Goal: Navigation & Orientation: Find specific page/section

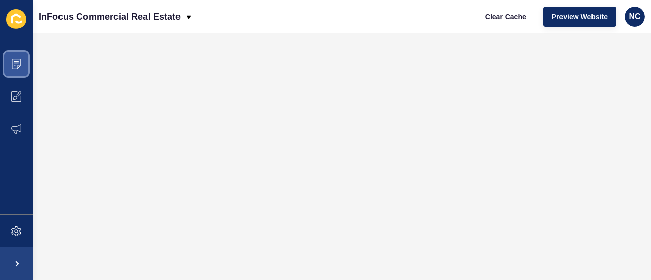
click at [22, 69] on span at bounding box center [16, 64] width 33 height 33
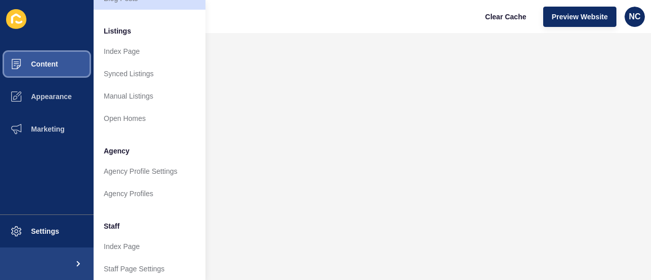
scroll to position [231, 0]
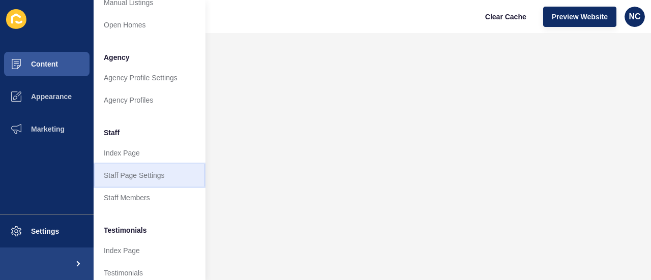
click at [150, 170] on link "Staff Page Settings" at bounding box center [150, 175] width 112 height 22
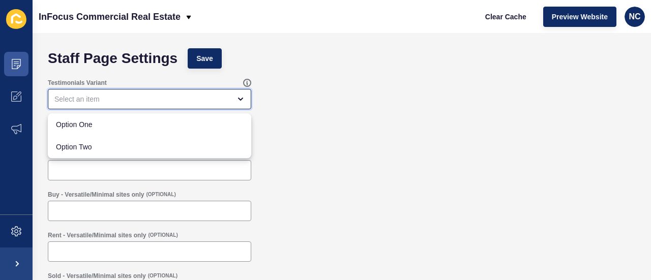
click at [243, 99] on icon "close menu" at bounding box center [241, 99] width 4 height 2
click at [318, 103] on div "Testimonials Variant" at bounding box center [342, 94] width 598 height 41
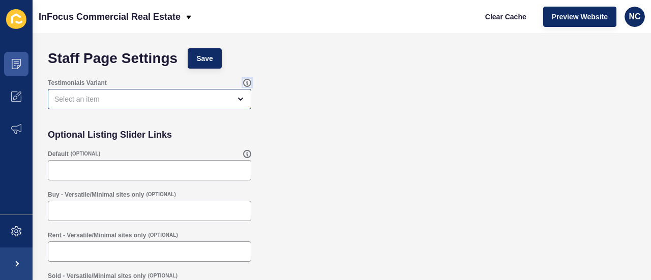
click at [245, 84] on icon at bounding box center [247, 83] width 8 height 8
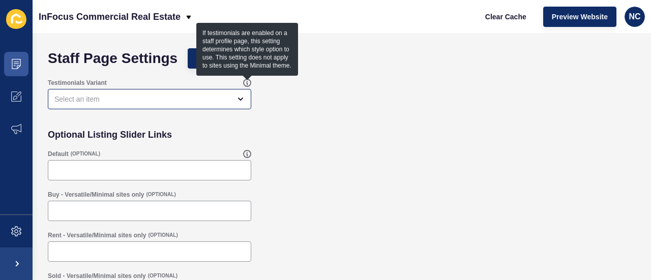
click at [330, 105] on div "Testimonials Variant" at bounding box center [342, 94] width 598 height 41
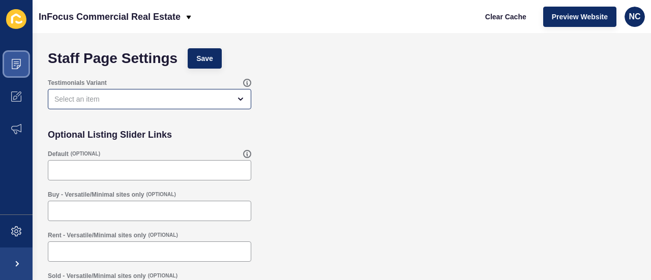
click at [23, 63] on span at bounding box center [16, 64] width 33 height 33
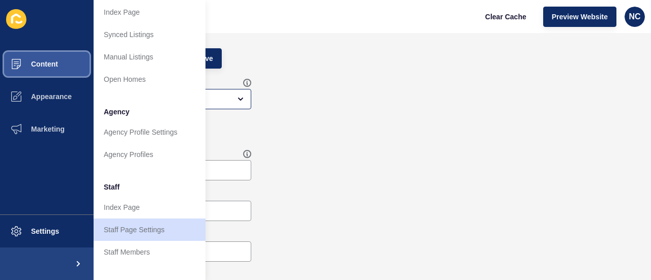
scroll to position [177, 0]
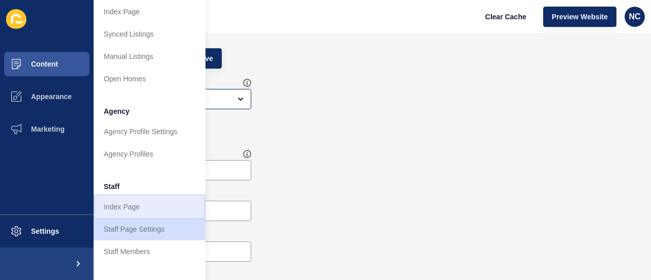
click at [133, 208] on link "Index Page" at bounding box center [150, 207] width 112 height 22
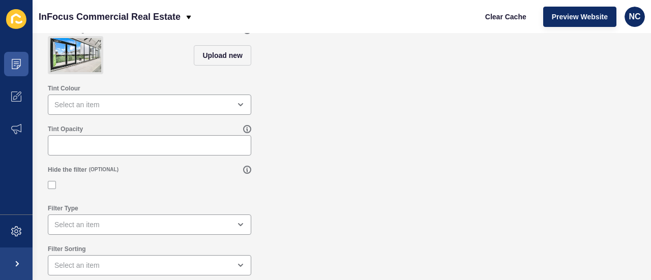
scroll to position [196, 0]
click at [11, 66] on icon at bounding box center [16, 64] width 10 height 10
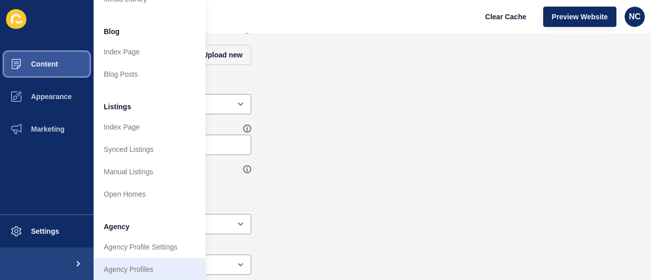
scroll to position [0, 0]
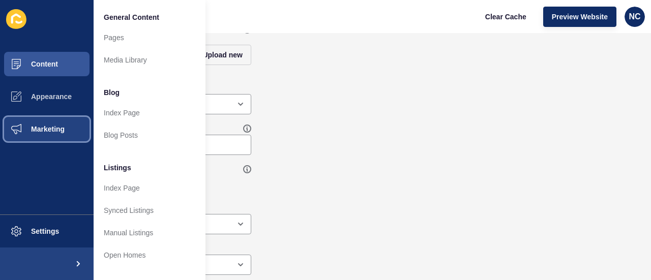
click at [63, 125] on button "Marketing" at bounding box center [47, 129] width 94 height 33
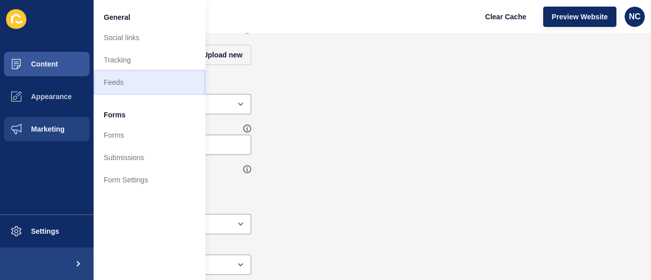
click at [119, 79] on link "Feeds" at bounding box center [150, 82] width 112 height 22
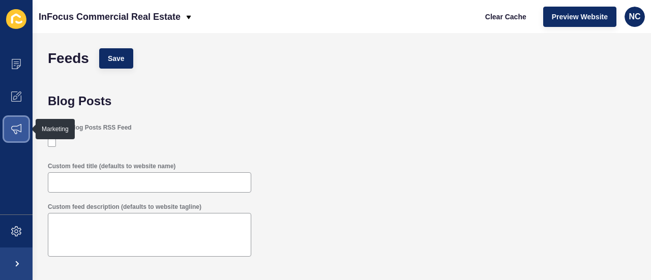
click at [22, 125] on span at bounding box center [16, 129] width 33 height 33
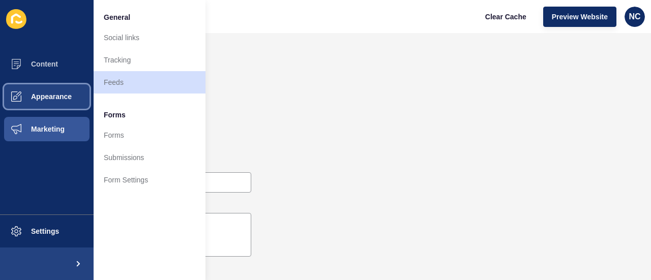
click at [31, 93] on span "Appearance" at bounding box center [34, 97] width 73 height 8
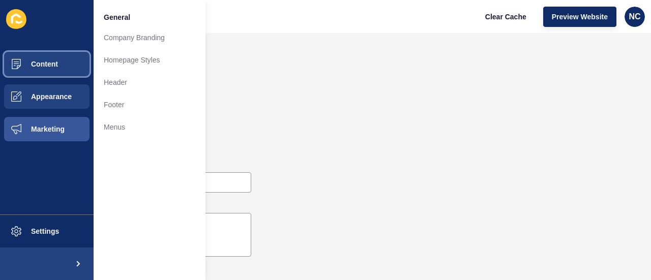
click at [43, 65] on span "Content" at bounding box center [28, 64] width 60 height 8
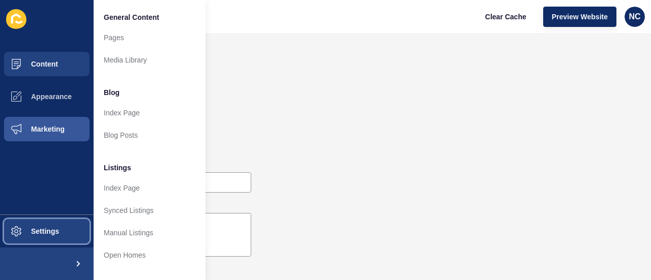
click at [34, 222] on button "Settings" at bounding box center [47, 231] width 94 height 33
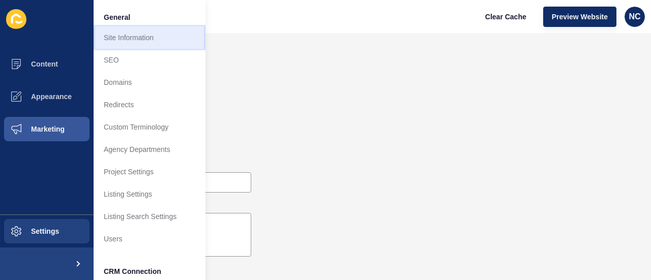
click at [159, 41] on link "Site Information" at bounding box center [150, 37] width 112 height 22
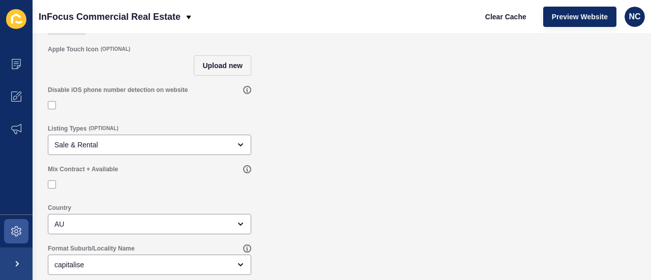
scroll to position [141, 0]
click at [5, 230] on span at bounding box center [16, 231] width 33 height 33
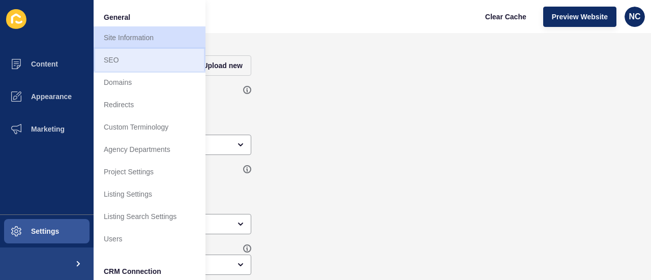
click at [136, 56] on link "SEO" at bounding box center [150, 60] width 112 height 22
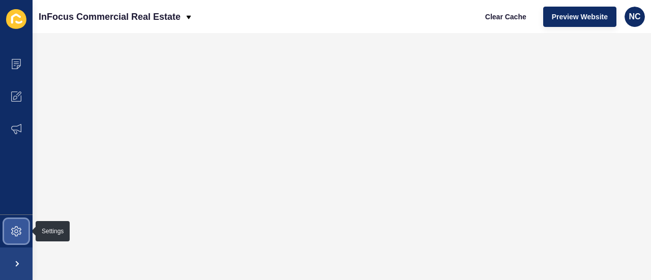
click at [15, 225] on span at bounding box center [16, 231] width 33 height 33
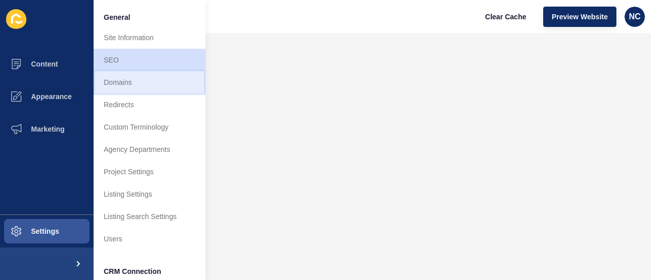
click at [144, 83] on link "Domains" at bounding box center [150, 82] width 112 height 22
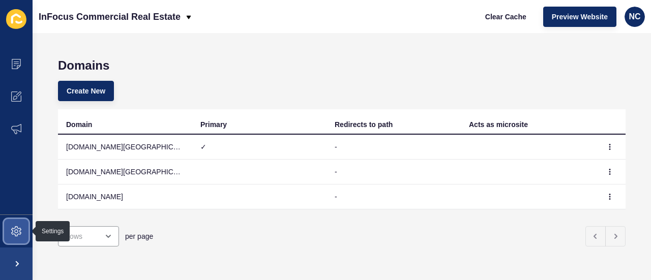
click at [17, 225] on span at bounding box center [16, 231] width 33 height 33
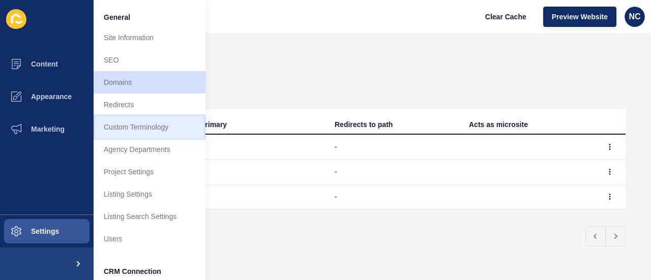
click at [144, 130] on link "Custom Terminology" at bounding box center [150, 127] width 112 height 22
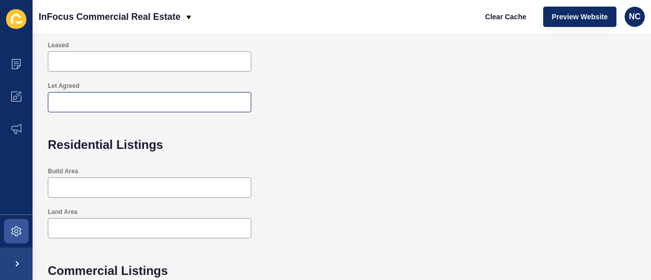
scroll to position [375, 0]
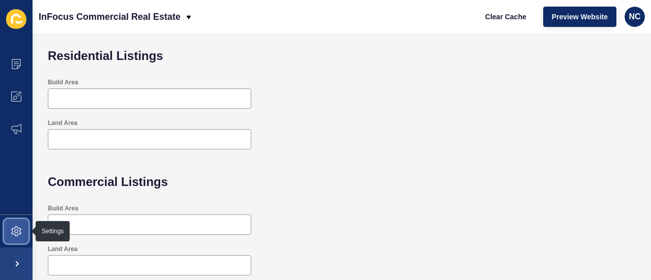
click at [15, 227] on icon at bounding box center [16, 231] width 10 height 10
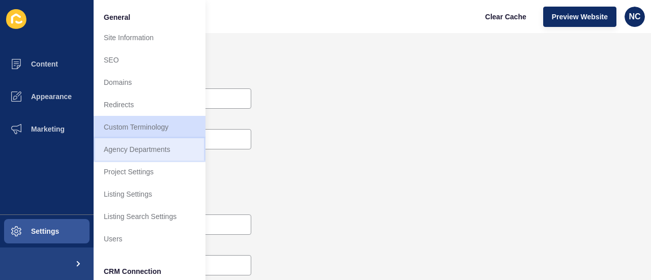
click at [139, 149] on link "Agency Departments" at bounding box center [150, 149] width 112 height 22
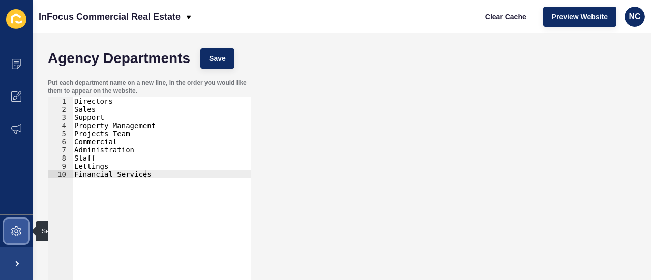
click at [17, 230] on icon at bounding box center [16, 231] width 10 height 10
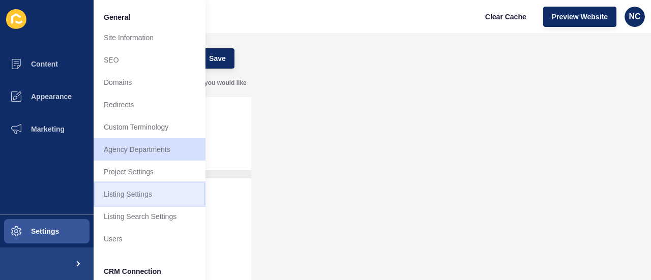
click at [125, 191] on link "Listing Settings" at bounding box center [150, 194] width 112 height 22
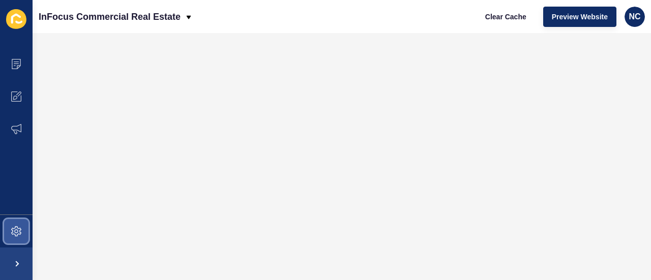
click at [22, 229] on span at bounding box center [16, 231] width 33 height 33
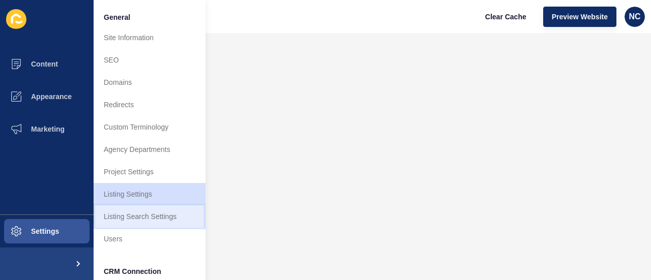
click at [131, 215] on link "Listing Search Settings" at bounding box center [150, 217] width 112 height 22
